Goal: Participate in discussion

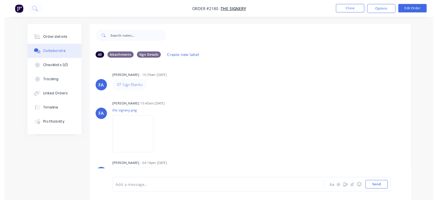
scroll to position [371, 0]
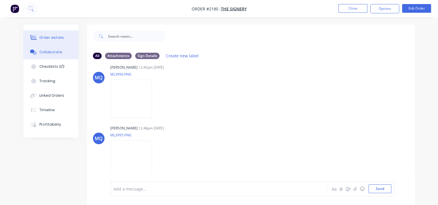
click at [48, 41] on button "Order details" at bounding box center [50, 37] width 55 height 14
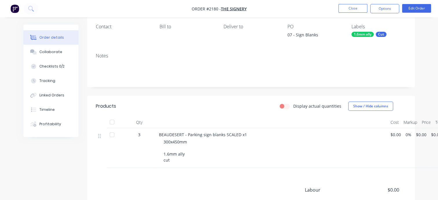
scroll to position [116, 0]
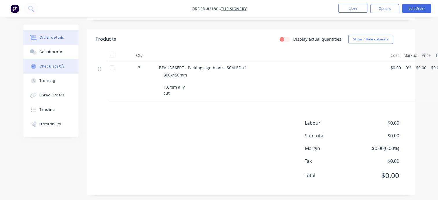
click at [54, 66] on div "Checklists 0/2" at bounding box center [51, 66] width 25 height 5
type textarea "x"
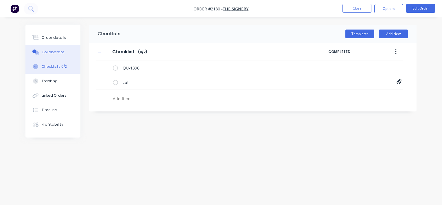
click at [58, 54] on div "Collaborate" at bounding box center [53, 51] width 23 height 5
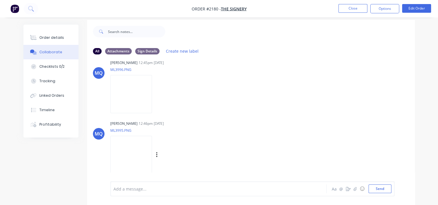
scroll to position [8, 0]
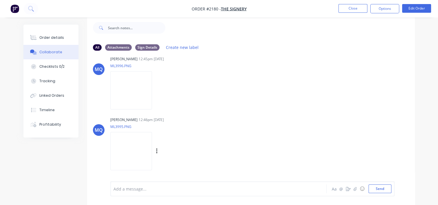
click at [141, 161] on img at bounding box center [131, 151] width 42 height 38
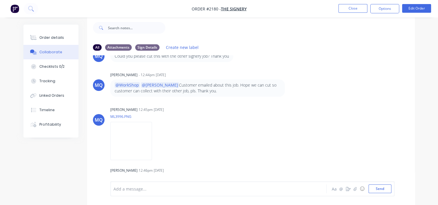
scroll to position [314, 0]
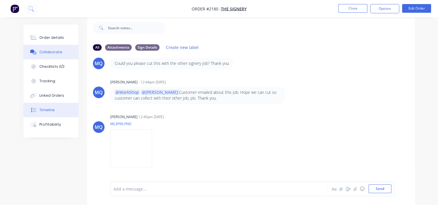
click at [49, 109] on div "Timeline" at bounding box center [46, 109] width 15 height 5
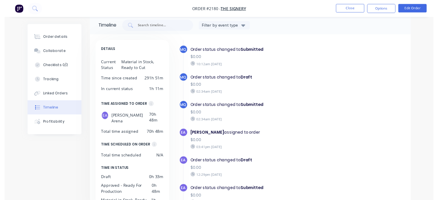
scroll to position [155, 0]
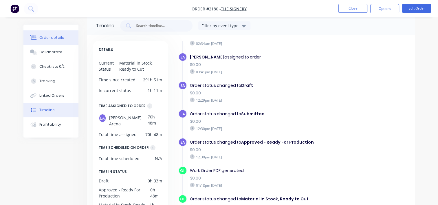
click at [46, 37] on div "Order details" at bounding box center [51, 37] width 25 height 5
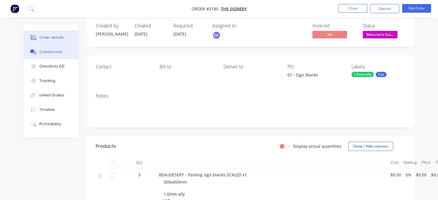
click at [54, 54] on div "Collaborate" at bounding box center [50, 51] width 23 height 5
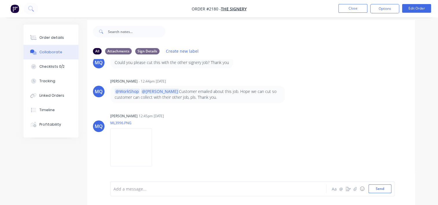
scroll to position [8, 0]
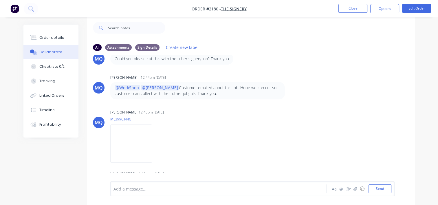
click at [142, 191] on div at bounding box center [218, 189] width 208 height 6
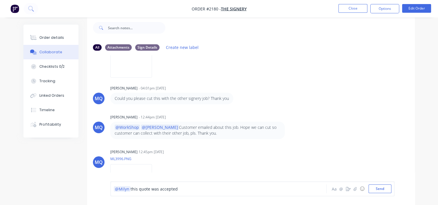
scroll to position [371, 0]
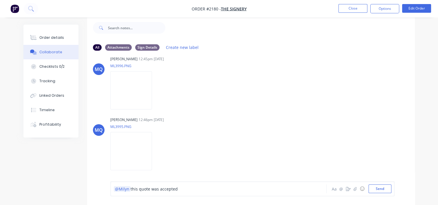
click at [189, 188] on div "@Milyn this quote was accepted" at bounding box center [218, 189] width 208 height 6
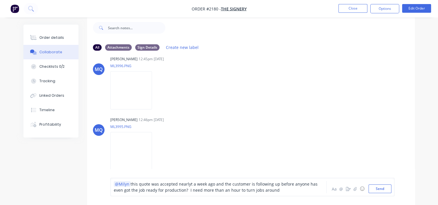
click at [188, 183] on span "this quote was accepted nearlyt a week ago and the customer is following up bef…" at bounding box center [216, 187] width 205 height 12
click at [266, 190] on div "@Milyn this quote was accepted nearly a week ago and the customer is following …" at bounding box center [218, 187] width 208 height 12
